Goal: Information Seeking & Learning: Compare options

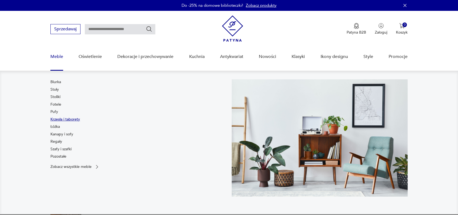
click at [62, 119] on link "Krzesła i taborety" at bounding box center [65, 119] width 30 height 5
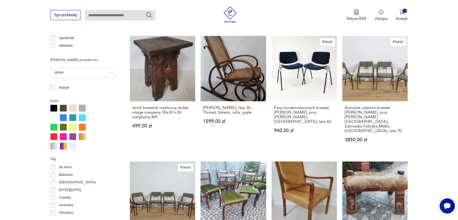
scroll to position [461, 0]
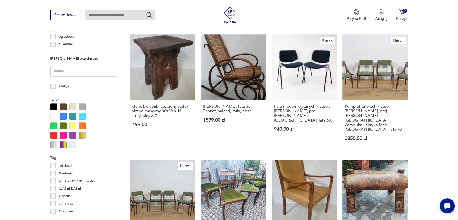
click at [63, 115] on div at bounding box center [63, 116] width 7 height 7
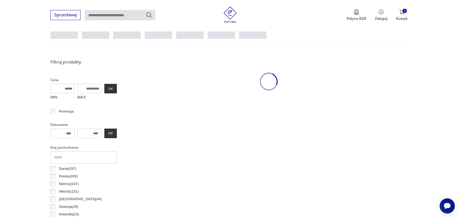
scroll to position [144, 0]
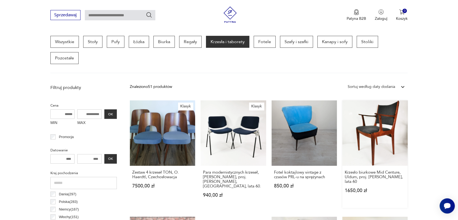
click at [385, 123] on link "Krzesło biurkowe Mid Centure, Uldum, proj. [PERSON_NAME], lata 60 1650,00 zł" at bounding box center [374, 154] width 65 height 108
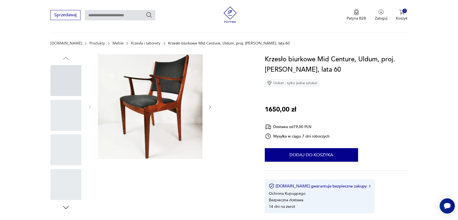
scroll to position [65, 0]
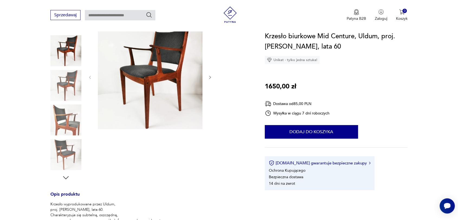
click at [210, 79] on icon "button" at bounding box center [210, 77] width 5 height 5
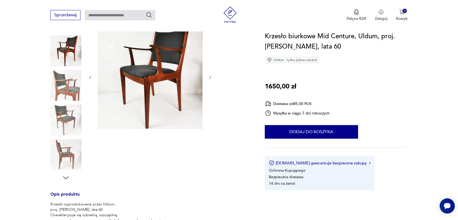
click at [210, 79] on icon "button" at bounding box center [210, 77] width 5 height 5
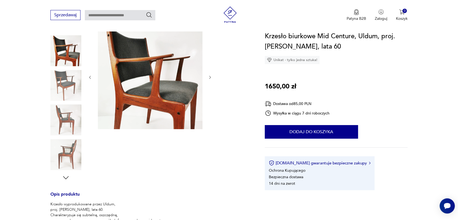
click at [210, 79] on icon "button" at bounding box center [210, 77] width 5 height 5
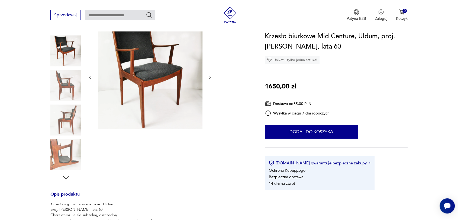
click at [210, 79] on icon "button" at bounding box center [210, 77] width 5 height 5
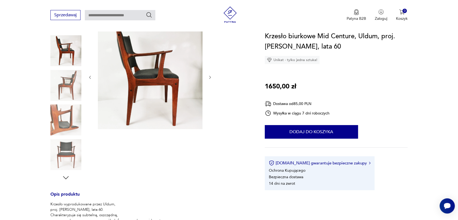
click at [210, 79] on icon "button" at bounding box center [210, 77] width 5 height 5
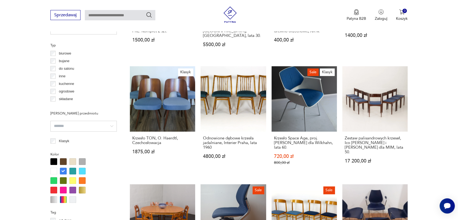
scroll to position [410, 0]
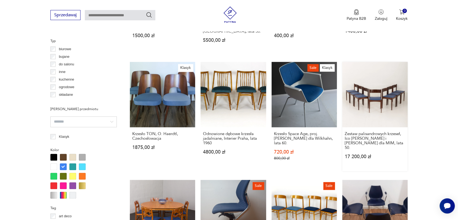
click at [379, 95] on link "Zestaw palisandrowych krzeseł, Ico [PERSON_NAME] i [PERSON_NAME] dla MIM, lata …" at bounding box center [374, 116] width 65 height 109
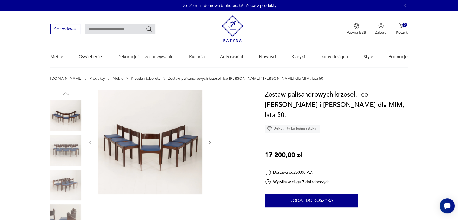
click at [211, 142] on icon "button" at bounding box center [210, 142] width 5 height 5
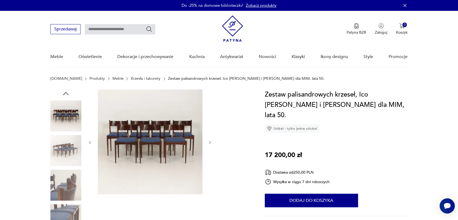
click at [211, 142] on icon "button" at bounding box center [210, 142] width 5 height 5
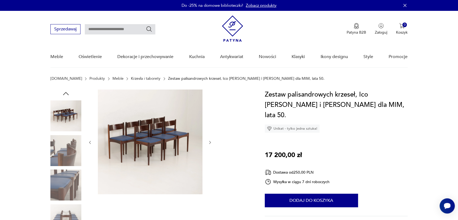
click at [211, 142] on icon "button" at bounding box center [210, 142] width 5 height 5
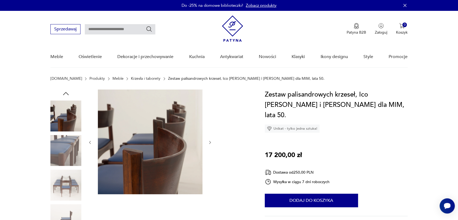
click at [211, 142] on icon "button" at bounding box center [210, 142] width 5 height 5
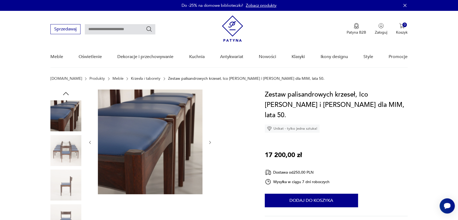
click at [211, 142] on icon "button" at bounding box center [210, 142] width 5 height 5
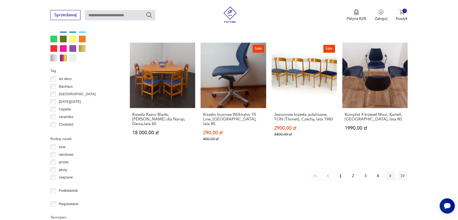
scroll to position [553, 0]
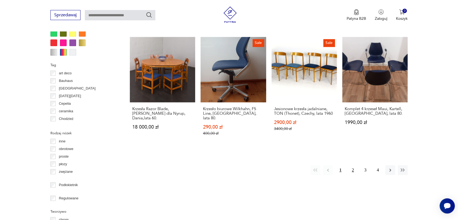
click at [353, 165] on button "2" at bounding box center [353, 170] width 10 height 10
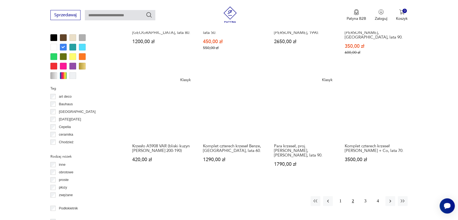
scroll to position [533, 0]
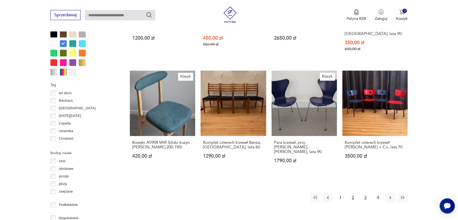
click at [364, 192] on button "3" at bounding box center [365, 197] width 10 height 10
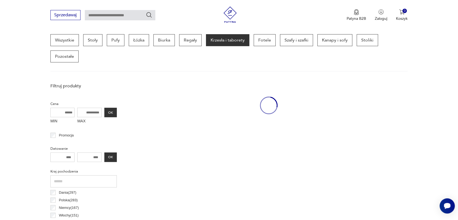
scroll to position [144, 0]
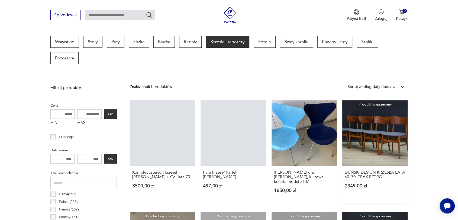
click at [382, 128] on link "Produkt wyprzedany DUŃSKI DESIGN KRZESŁA LATA 60. 70. TEAK RETRO 2349,00 zł" at bounding box center [374, 151] width 65 height 103
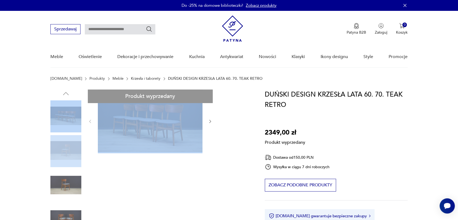
drag, startPoint x: 65, startPoint y: 150, endPoint x: 169, endPoint y: 125, distance: 106.5
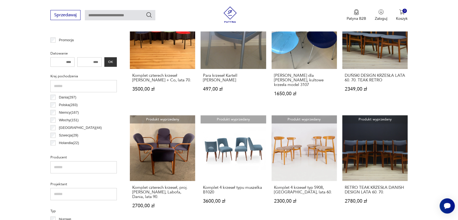
scroll to position [248, 0]
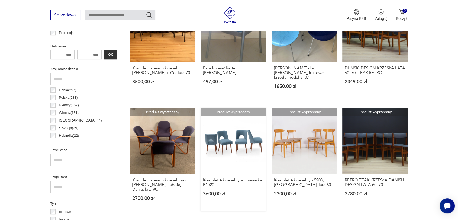
click at [241, 139] on link "Produkt wyprzedany Komplet 4 krzeseł typu muszelka B1020 3600,00 zł" at bounding box center [233, 159] width 65 height 103
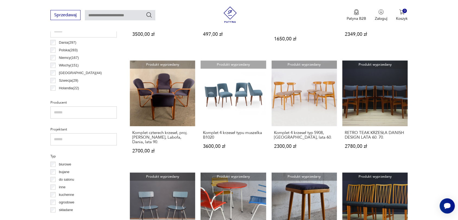
scroll to position [296, 0]
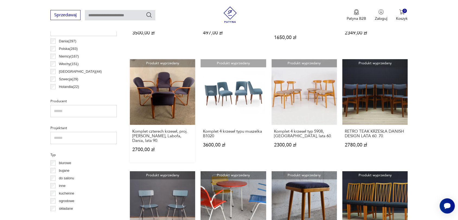
click at [172, 105] on link "Produkt wyprzedany Komplet czterech krzeseł, proj. [PERSON_NAME], Labofa, Dania…" at bounding box center [162, 110] width 65 height 103
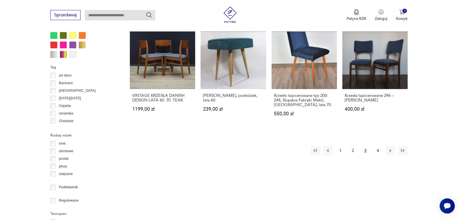
scroll to position [550, 0]
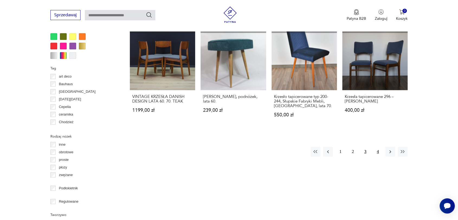
click at [378, 147] on button "4" at bounding box center [378, 152] width 10 height 10
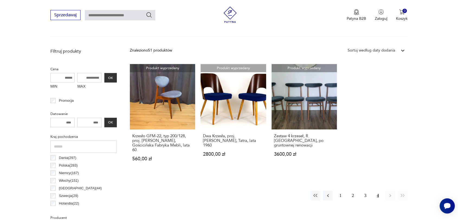
scroll to position [182, 0]
